Goal: Navigation & Orientation: Find specific page/section

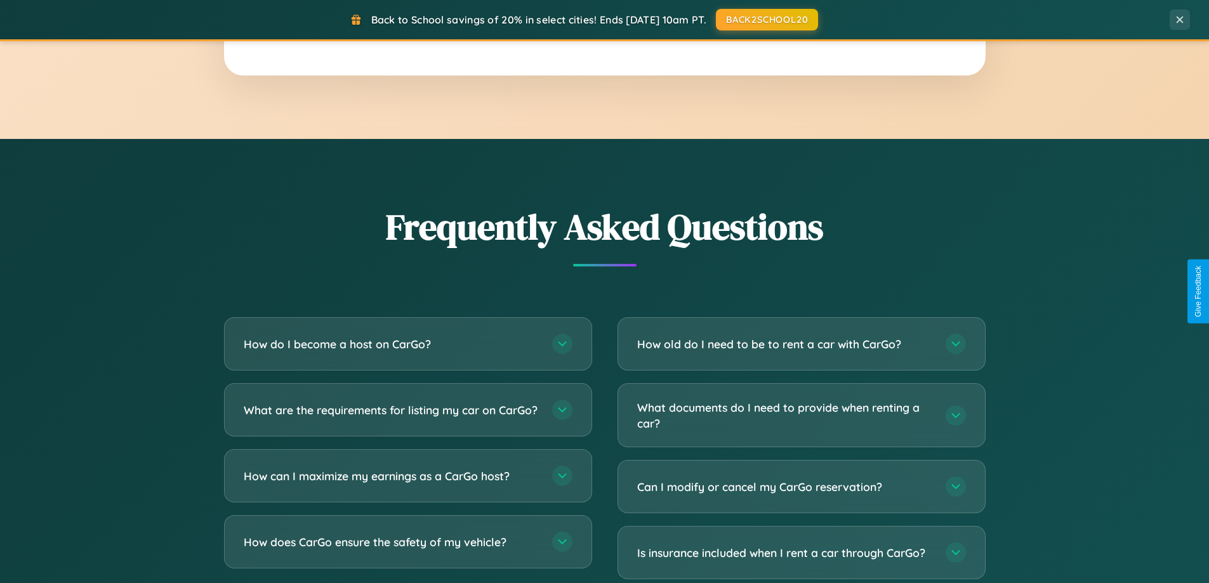
scroll to position [2442, 0]
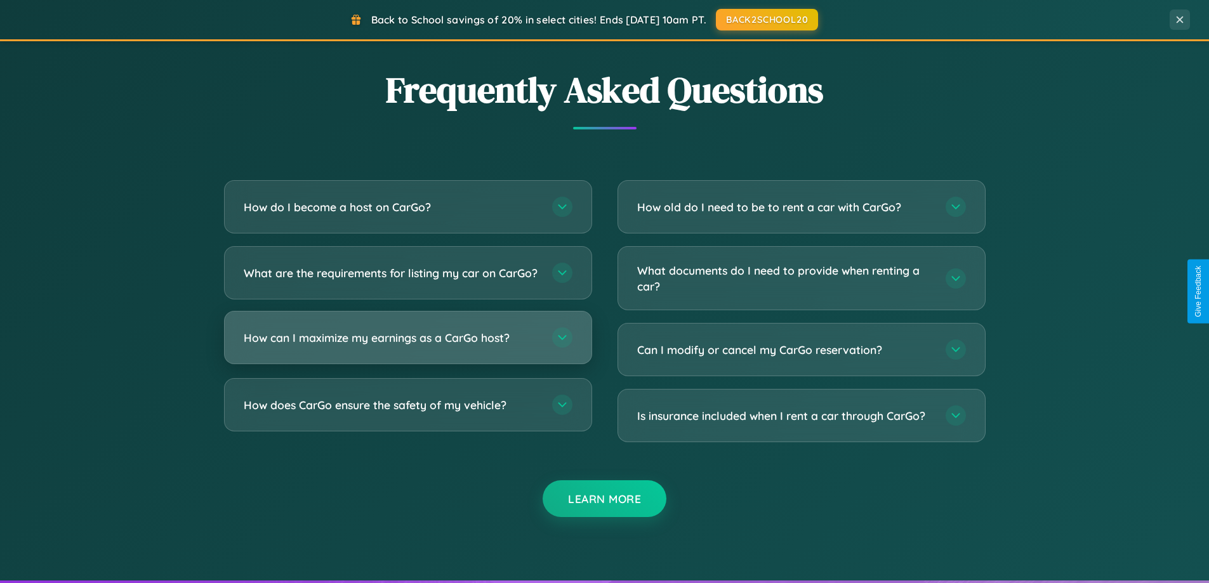
click at [407, 346] on h3 "How can I maximize my earnings as a CarGo host?" at bounding box center [392, 338] width 296 height 16
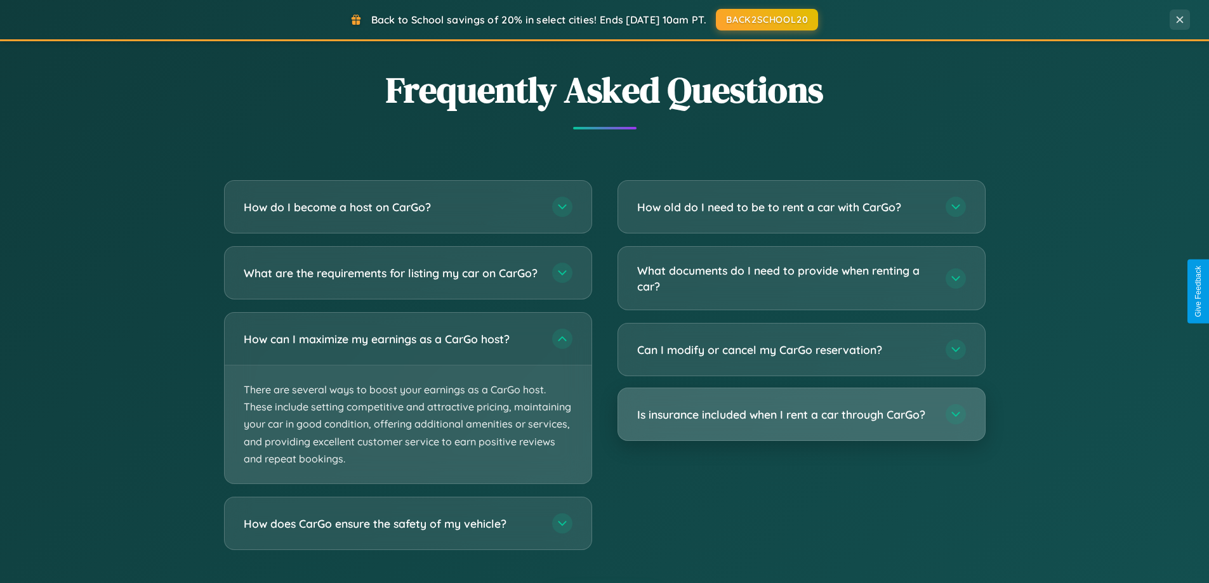
click at [801, 414] on h3 "Is insurance included when I rent a car through CarGo?" at bounding box center [785, 415] width 296 height 16
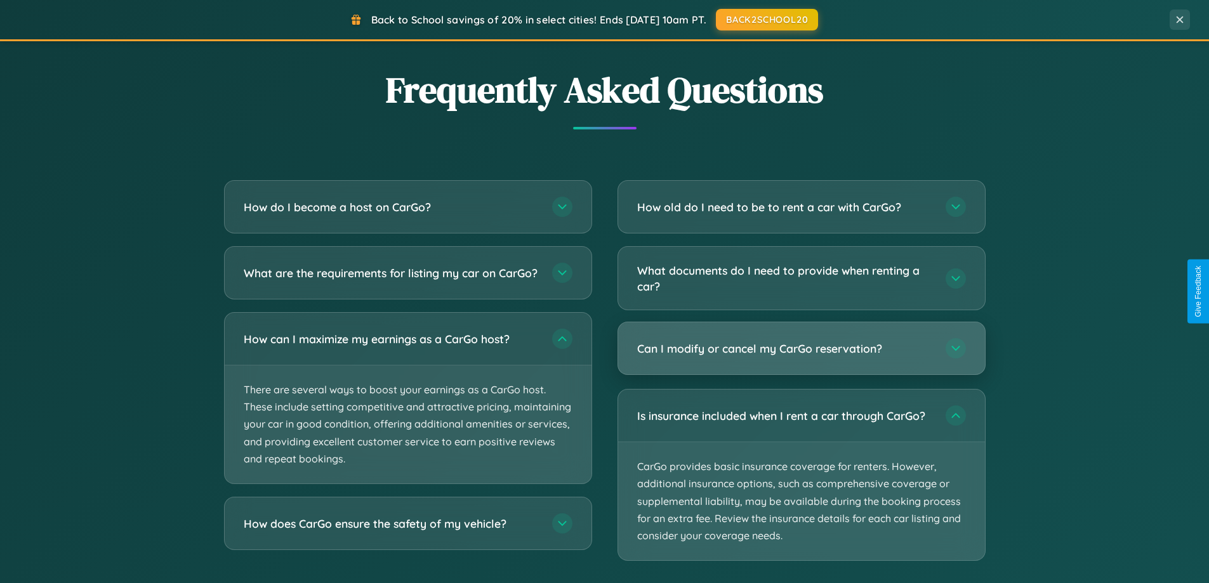
click at [801, 350] on h3 "Can I modify or cancel my CarGo reservation?" at bounding box center [785, 349] width 296 height 16
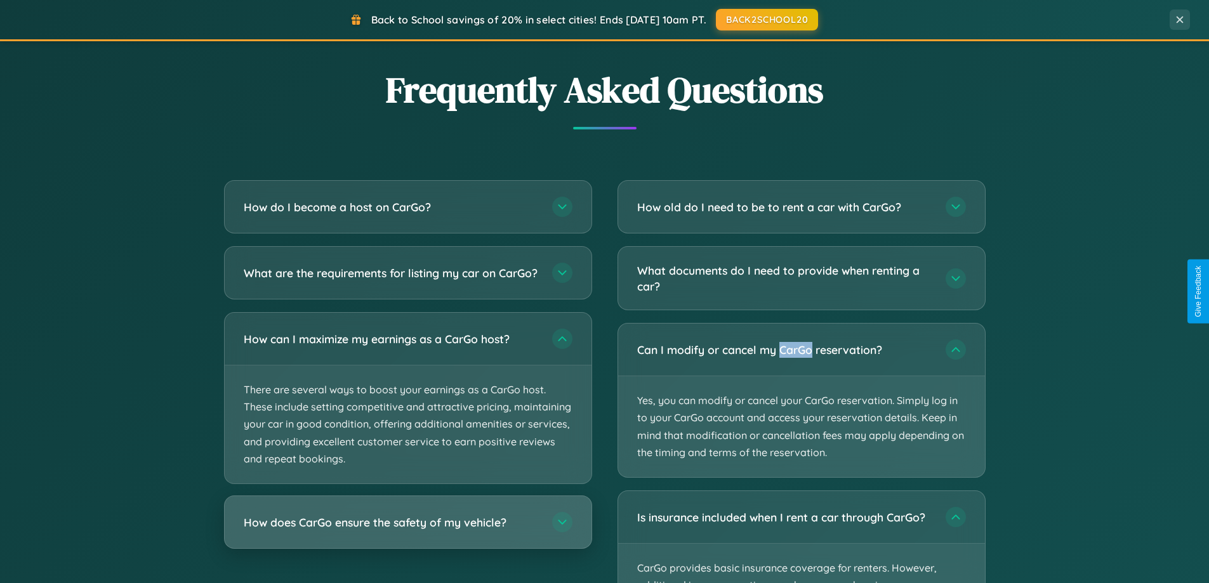
click at [407, 530] on h3 "How does CarGo ensure the safety of my vehicle?" at bounding box center [392, 523] width 296 height 16
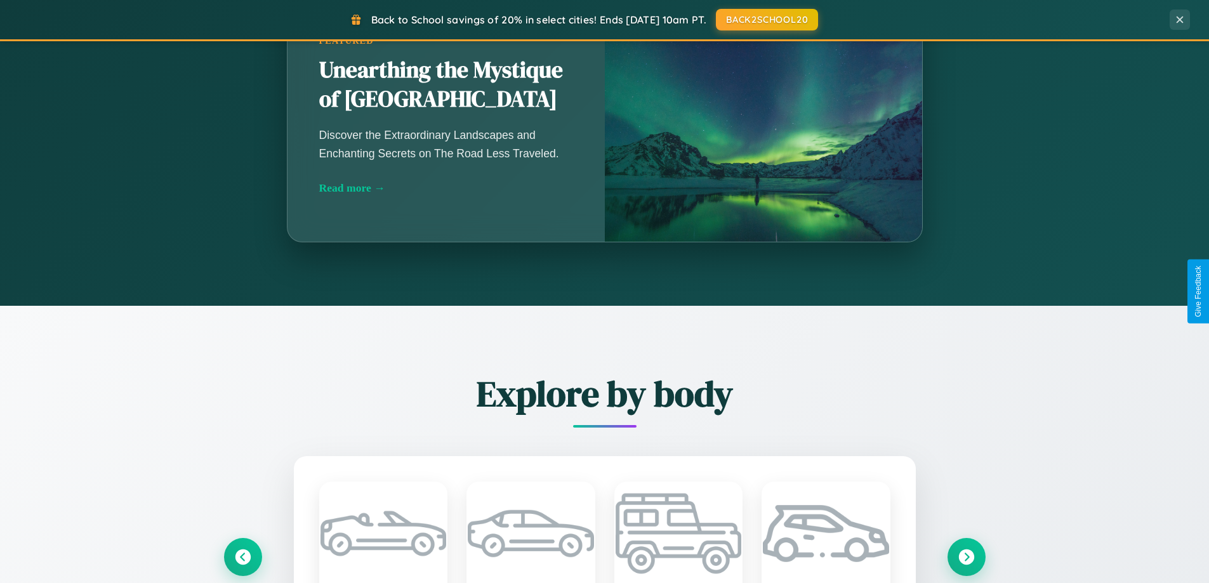
scroll to position [0, 0]
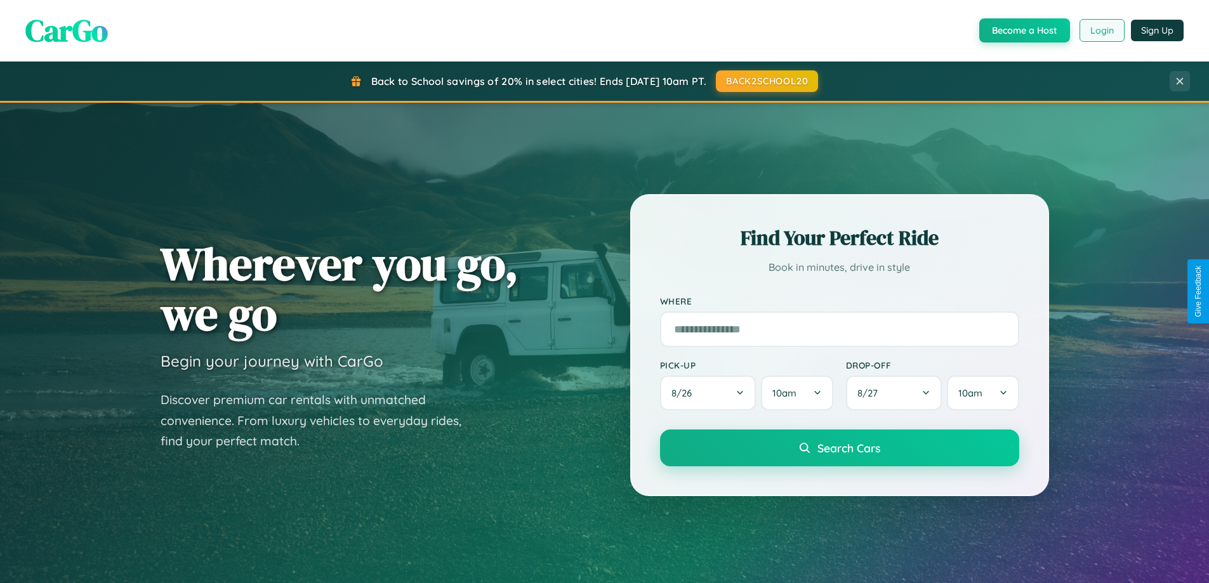
click at [1101, 30] on button "Login" at bounding box center [1101, 30] width 45 height 23
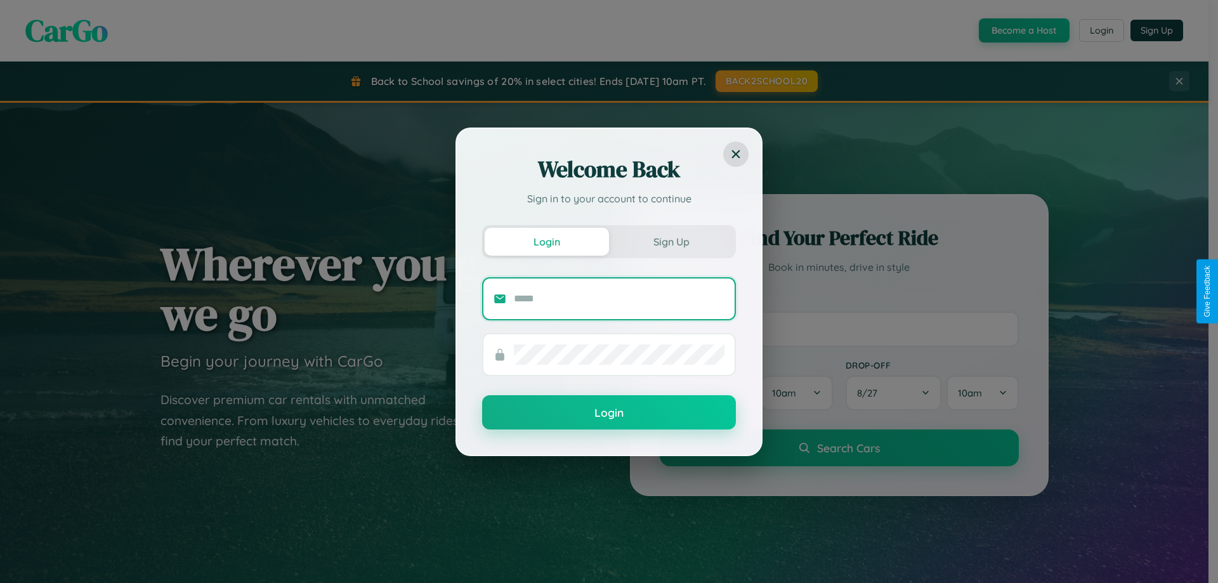
click at [619, 298] on input "text" at bounding box center [619, 299] width 211 height 20
type input "**********"
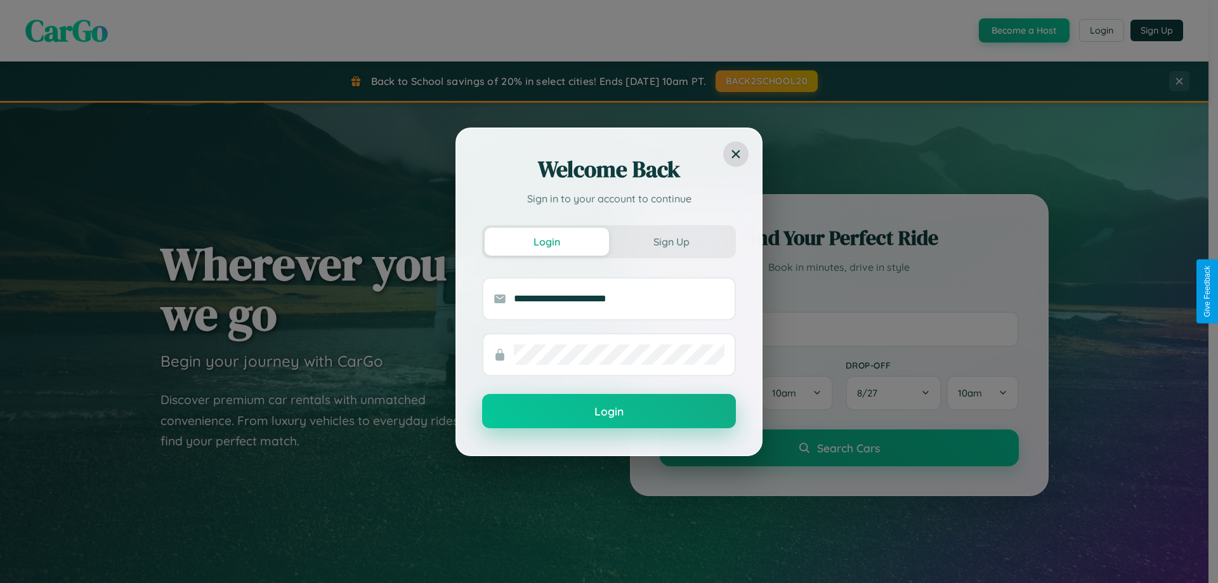
click at [609, 412] on button "Login" at bounding box center [609, 411] width 254 height 34
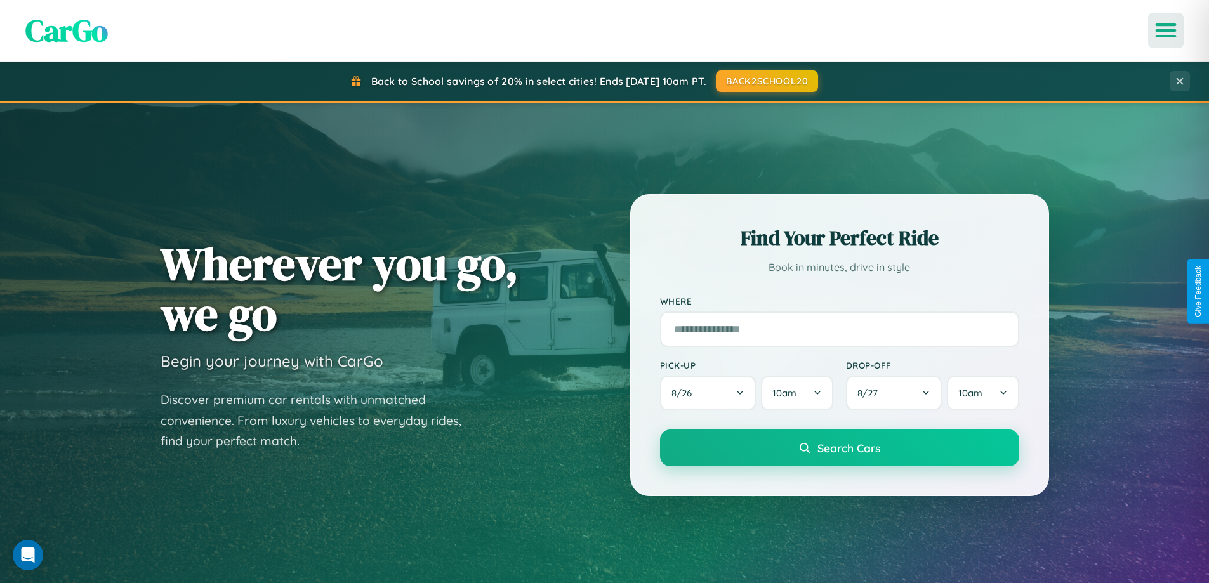
click at [1166, 30] on icon "Open menu" at bounding box center [1166, 30] width 18 height 11
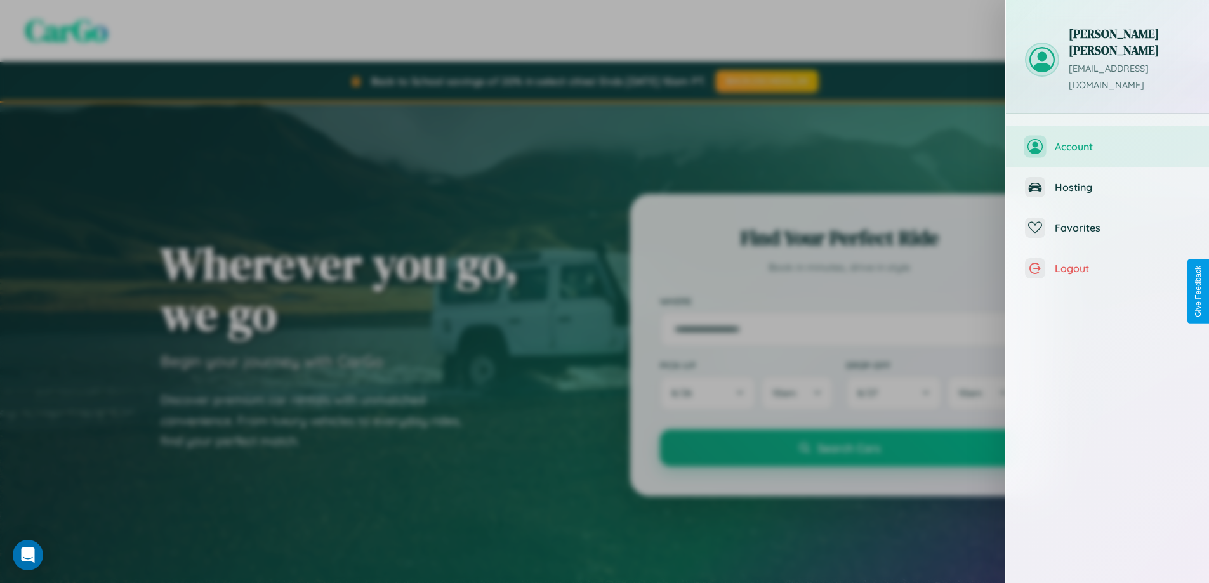
click at [1107, 140] on span "Account" at bounding box center [1122, 146] width 135 height 13
